Goal: Find specific page/section: Find specific page/section

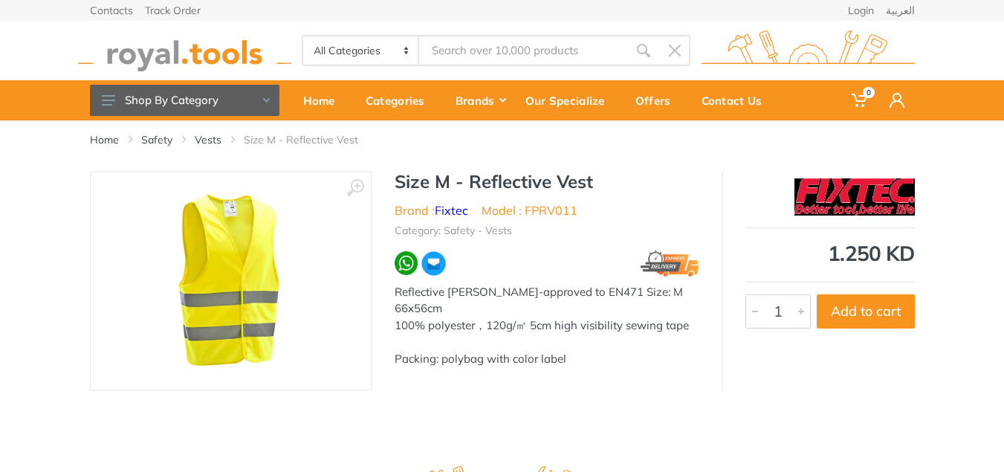
click at [526, 59] on input "Site search" at bounding box center [523, 50] width 208 height 31
type input "V"
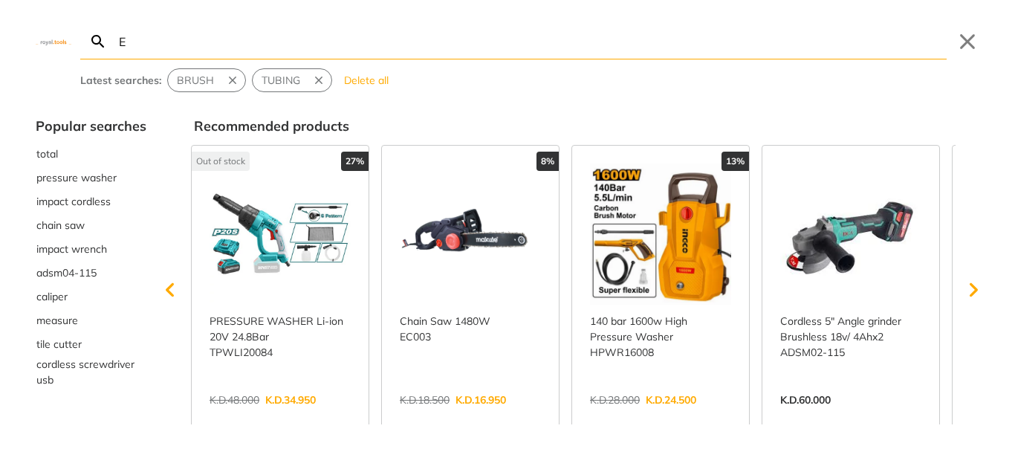
type input "ES"
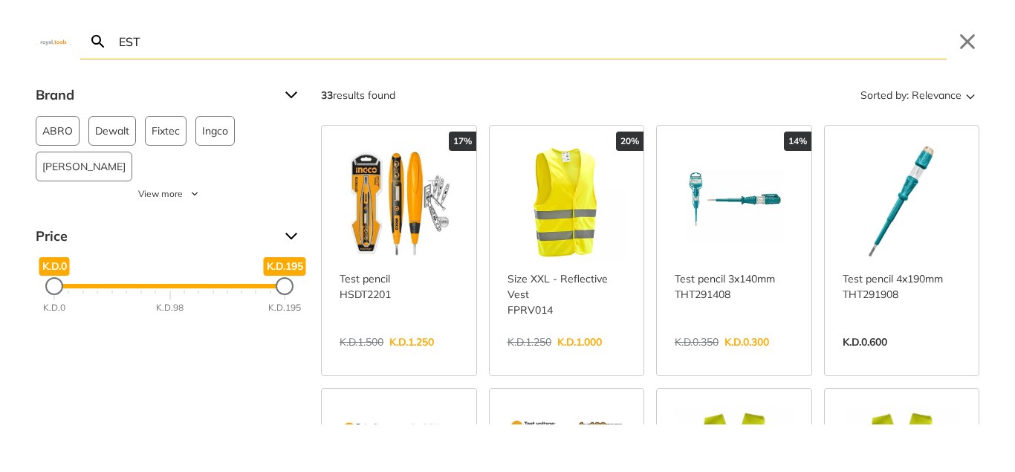
type input "EST"
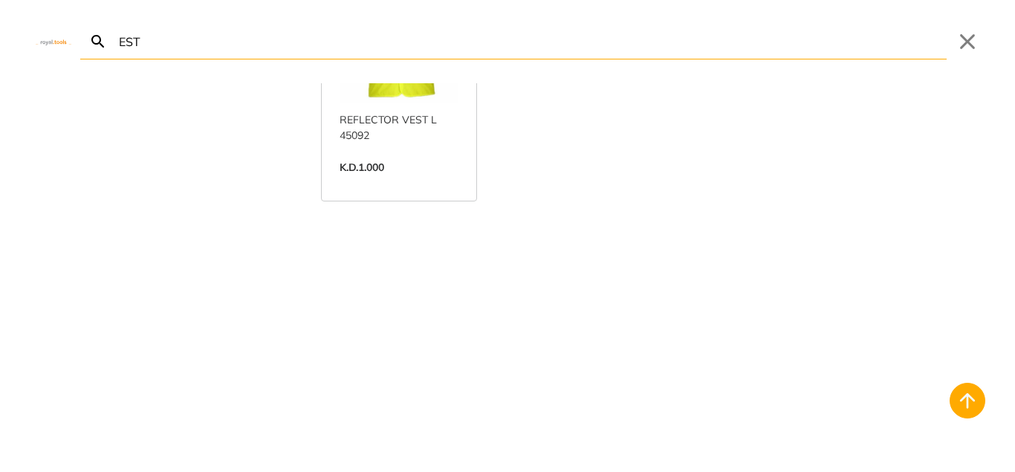
scroll to position [2251, 0]
